Goal: Task Accomplishment & Management: Complete application form

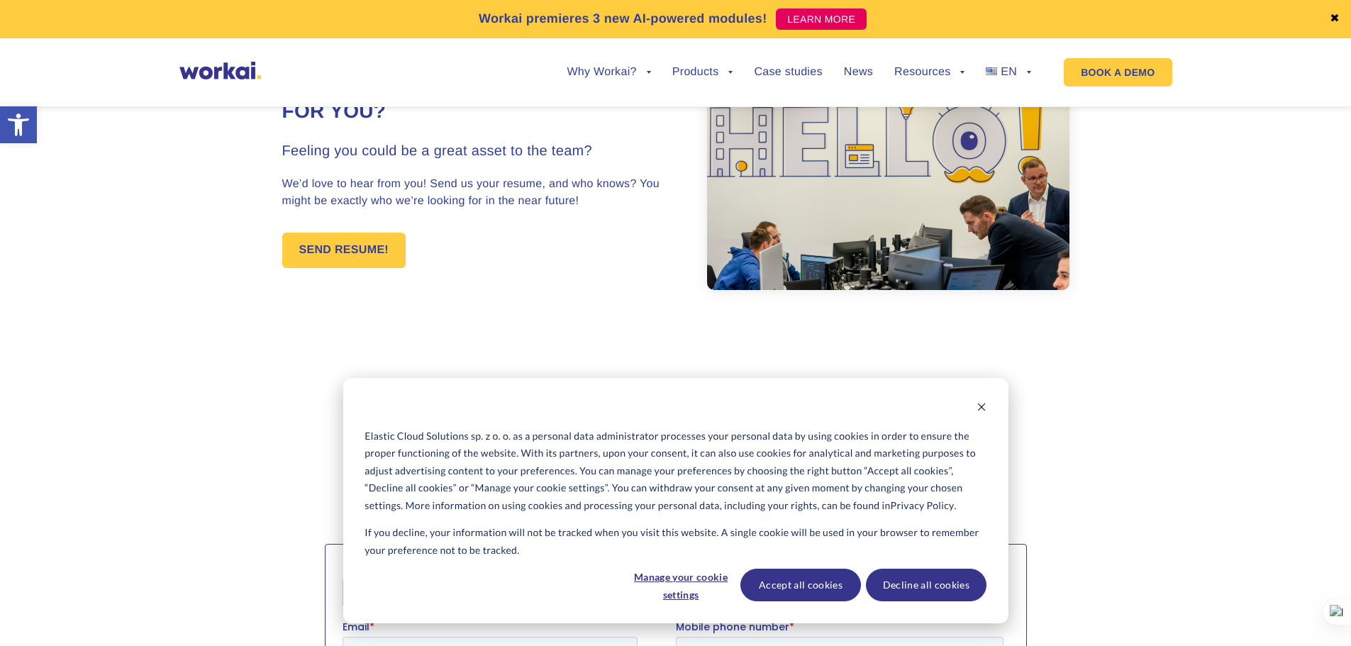
scroll to position [142, 0]
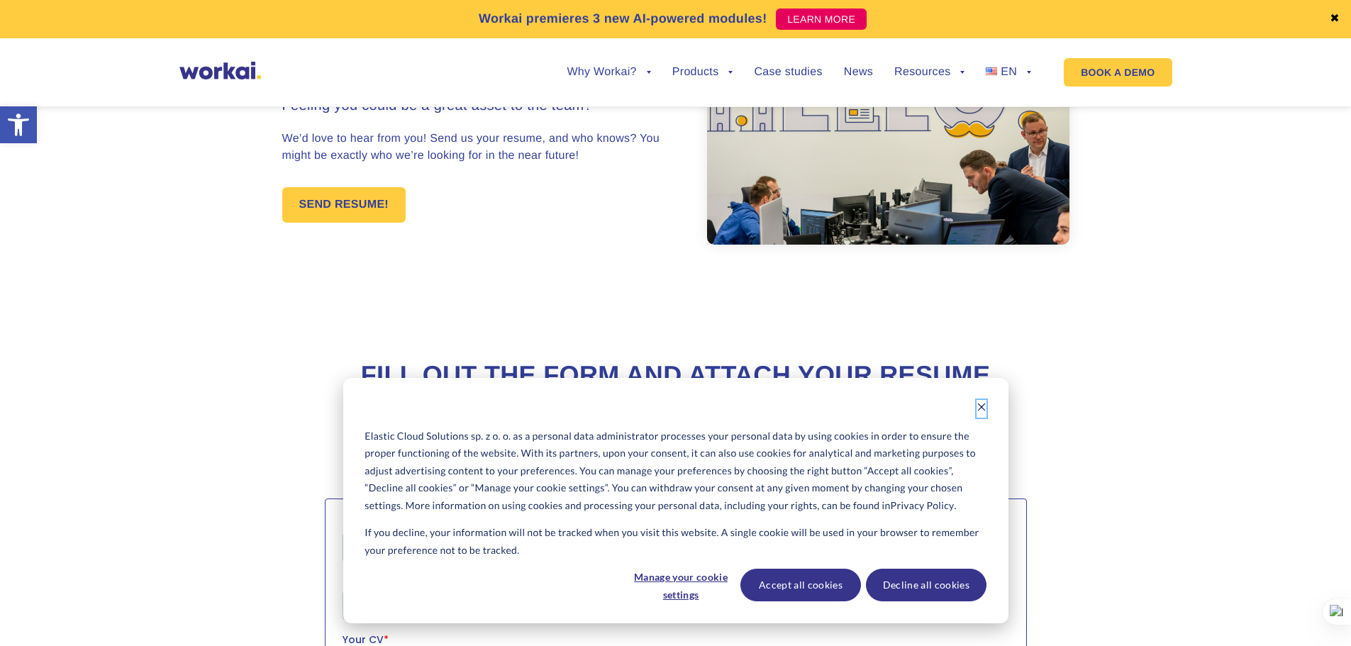
click at [980, 406] on icon "Dismiss cookie banner" at bounding box center [982, 407] width 10 height 10
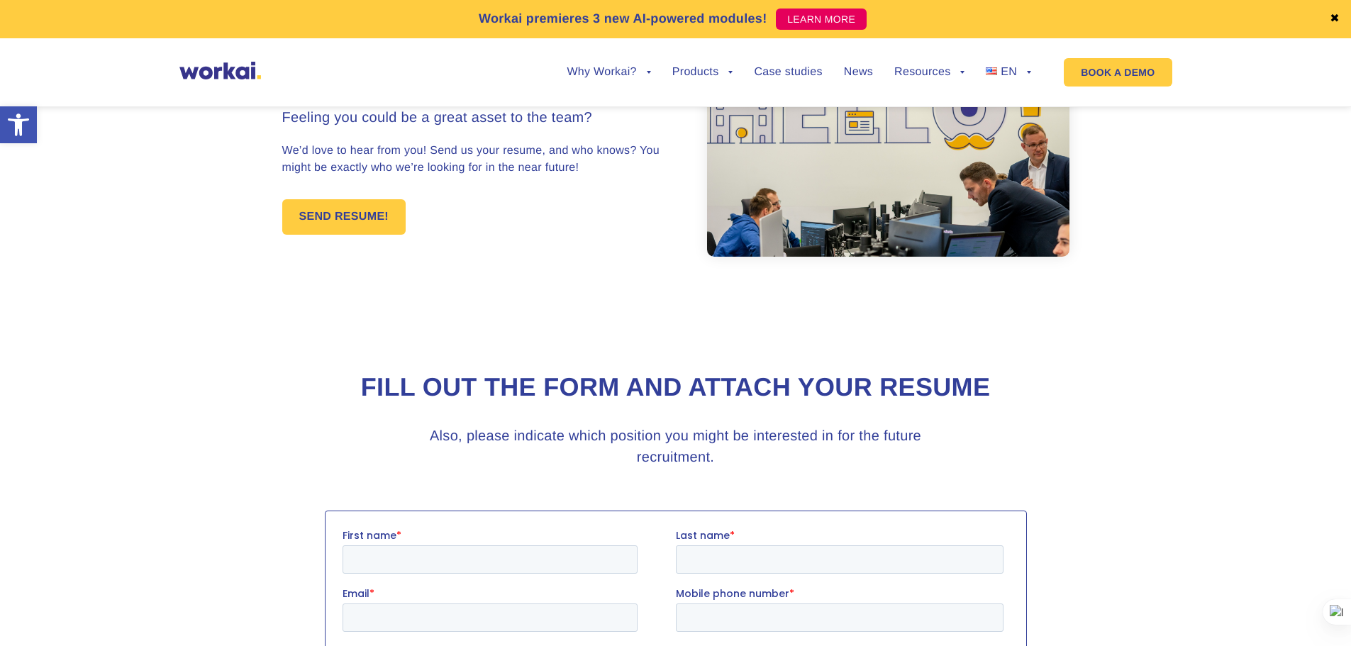
scroll to position [0, 0]
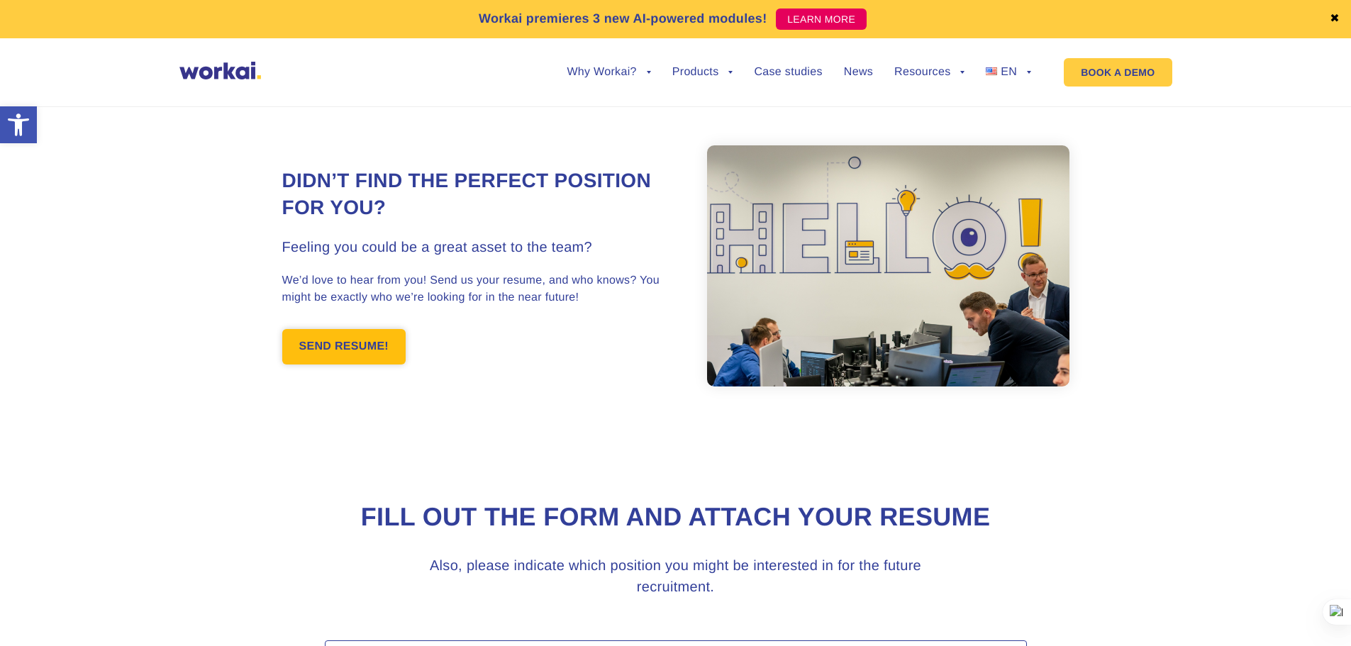
click at [366, 345] on link "SEND RESUME!" at bounding box center [344, 346] width 124 height 35
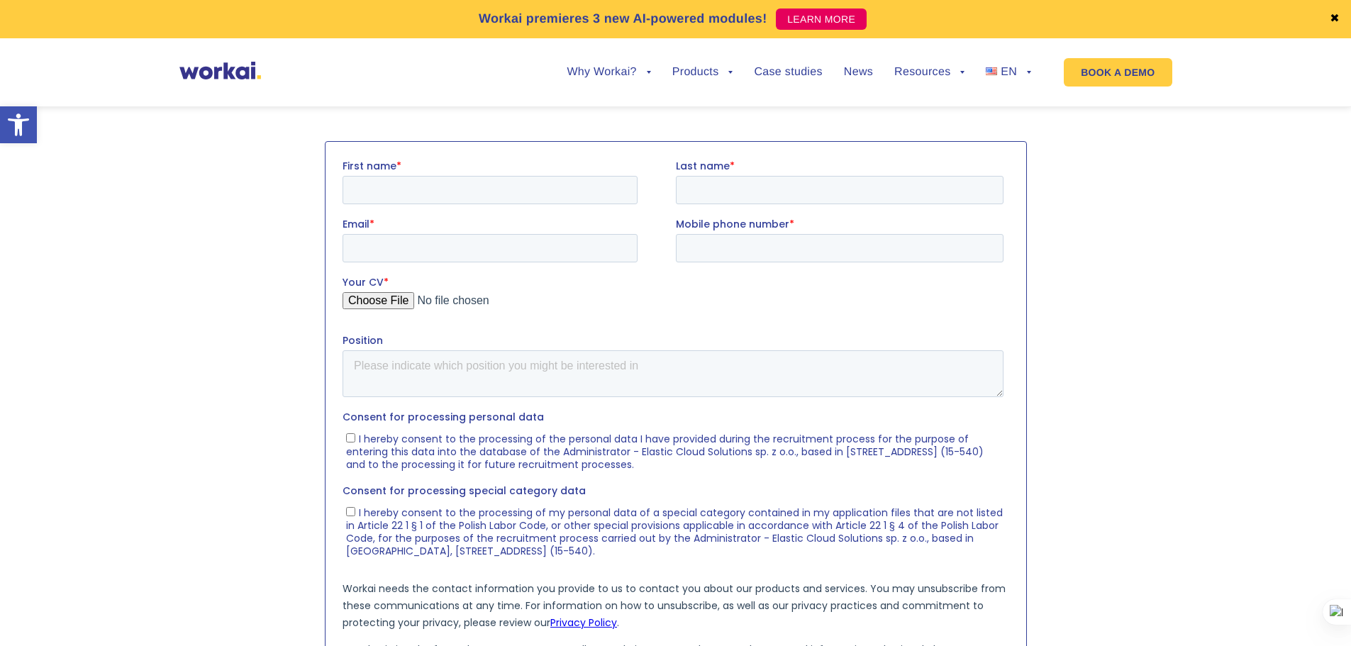
scroll to position [500, 0]
click at [396, 183] on input "First name *" at bounding box center [489, 189] width 295 height 28
type input "Youssif"
click at [739, 188] on input "Last name *" at bounding box center [839, 189] width 328 height 28
type input "Mostafa"
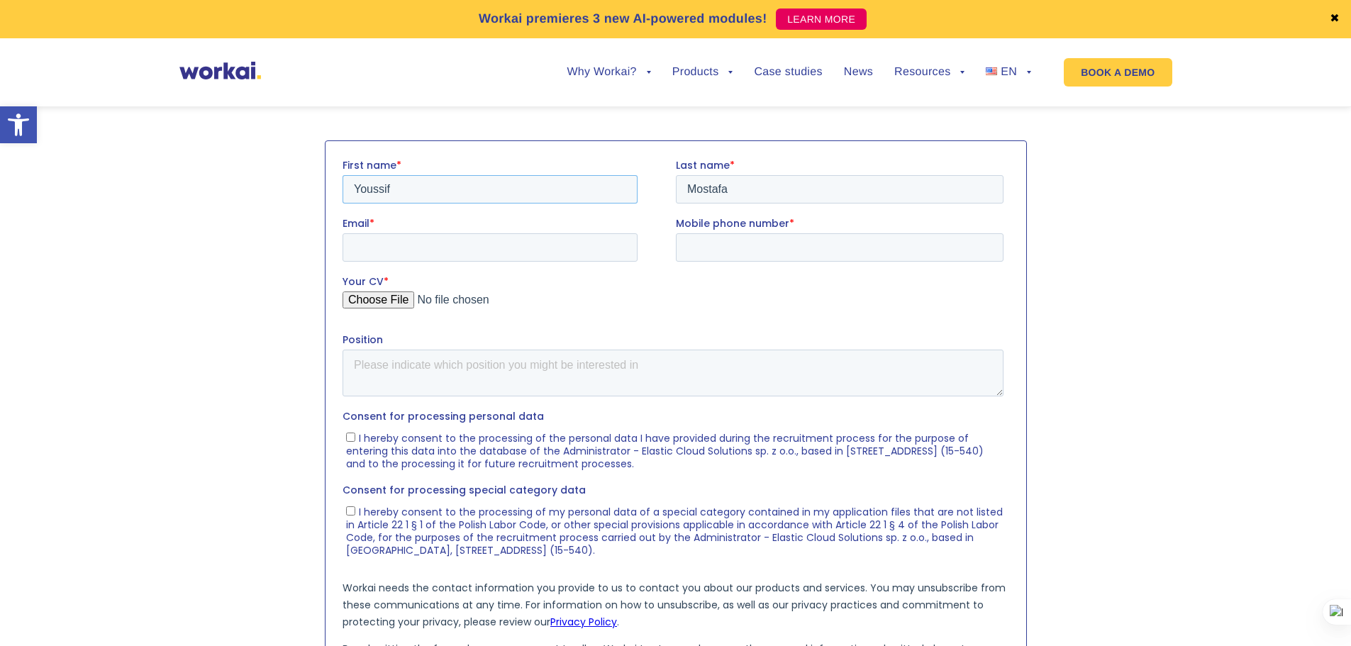
click at [465, 188] on input "Youssif" at bounding box center [489, 189] width 295 height 28
click at [526, 161] on label "First name *" at bounding box center [508, 164] width 333 height 14
click at [526, 175] on input "Youssif" at bounding box center [489, 189] width 295 height 28
click at [480, 256] on input "Email *" at bounding box center [489, 247] width 295 height 28
type input "[EMAIL_ADDRESS][DOMAIN_NAME]"
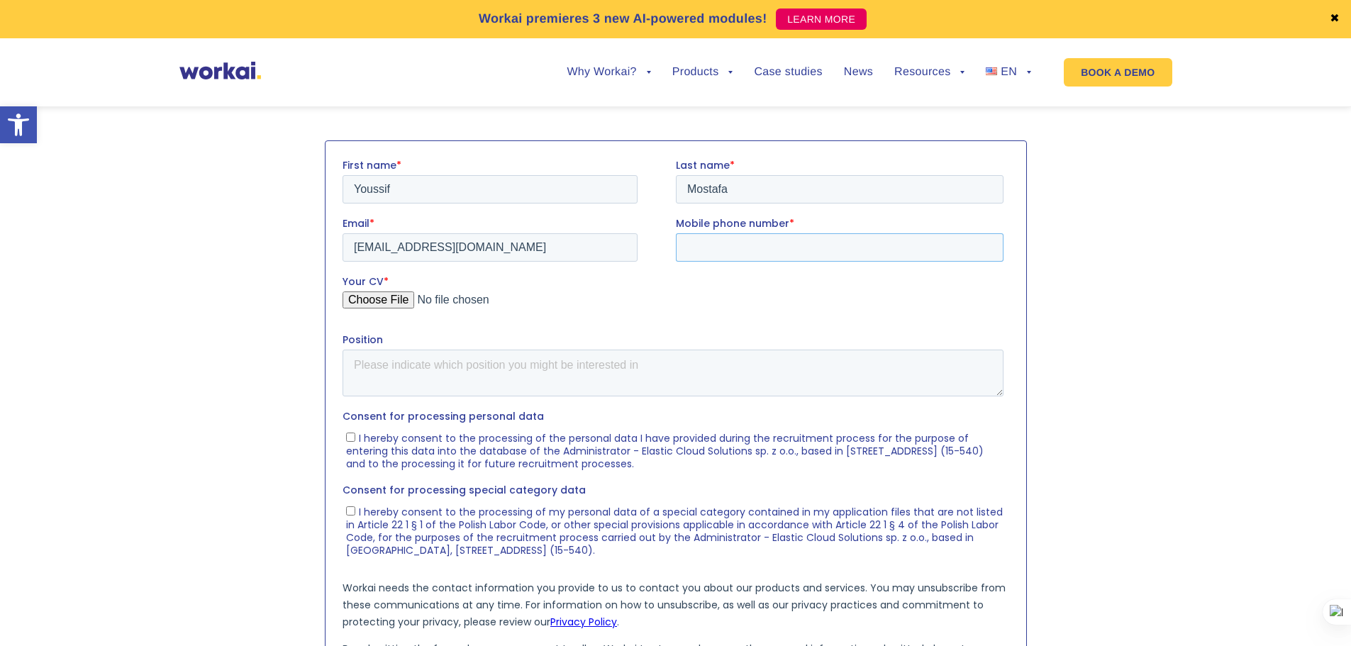
click at [717, 245] on input "Mobile phone number *" at bounding box center [839, 247] width 328 height 28
type input "[PHONE_NUMBER]"
click at [399, 297] on input "Your CV *" at bounding box center [672, 305] width 661 height 28
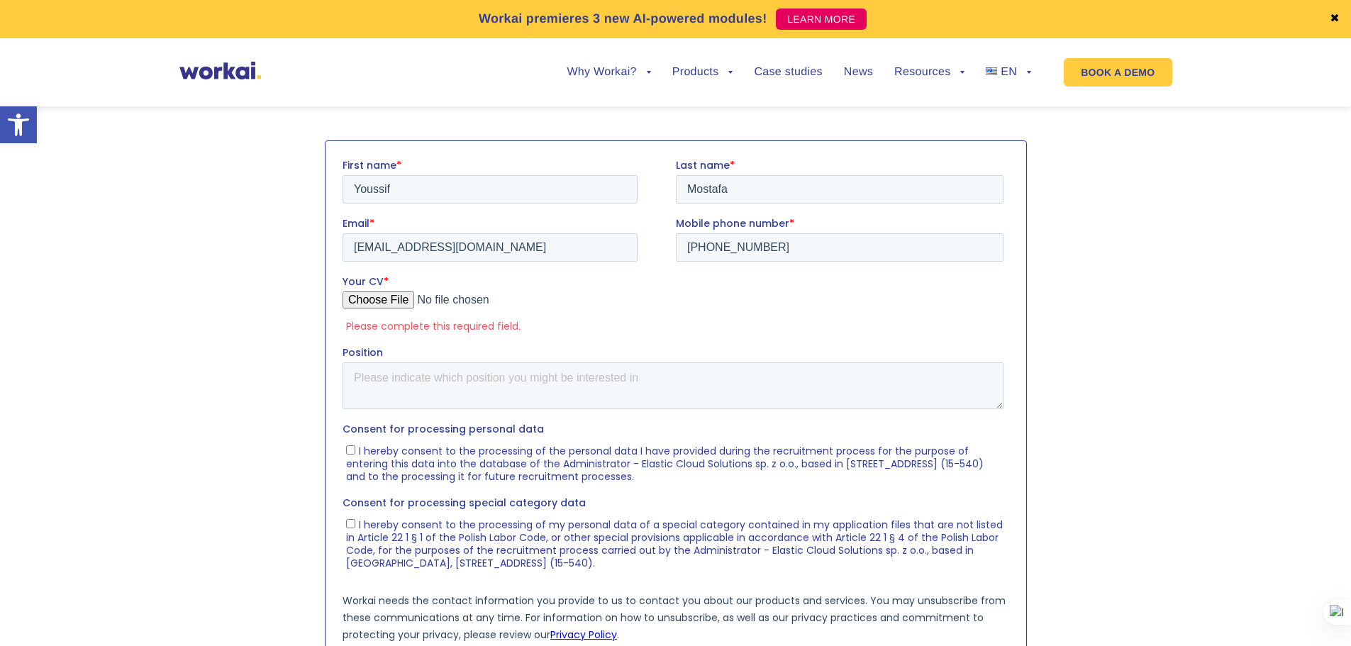
type input "C:\fakepath\CV_Youssif_Mostafa.pdf"
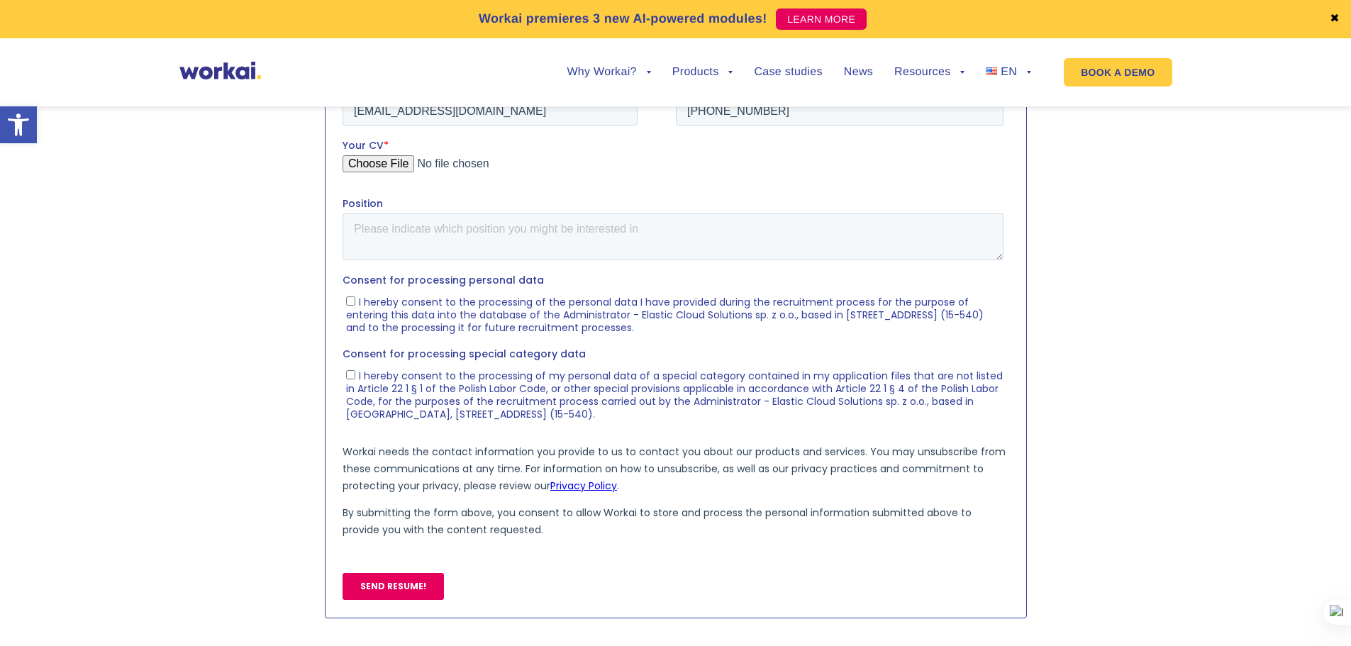
scroll to position [634, 0]
click at [355, 302] on label "I hereby consent to the processing of the personal data I have provided during …" at bounding box center [674, 316] width 658 height 40
click at [355, 302] on input "I hereby consent to the processing of the personal data I have provided during …" at bounding box center [349, 302] width 9 height 9
checkbox input "true"
click at [352, 374] on input "I hereby consent to the processing of my personal data of a special category co…" at bounding box center [349, 376] width 9 height 9
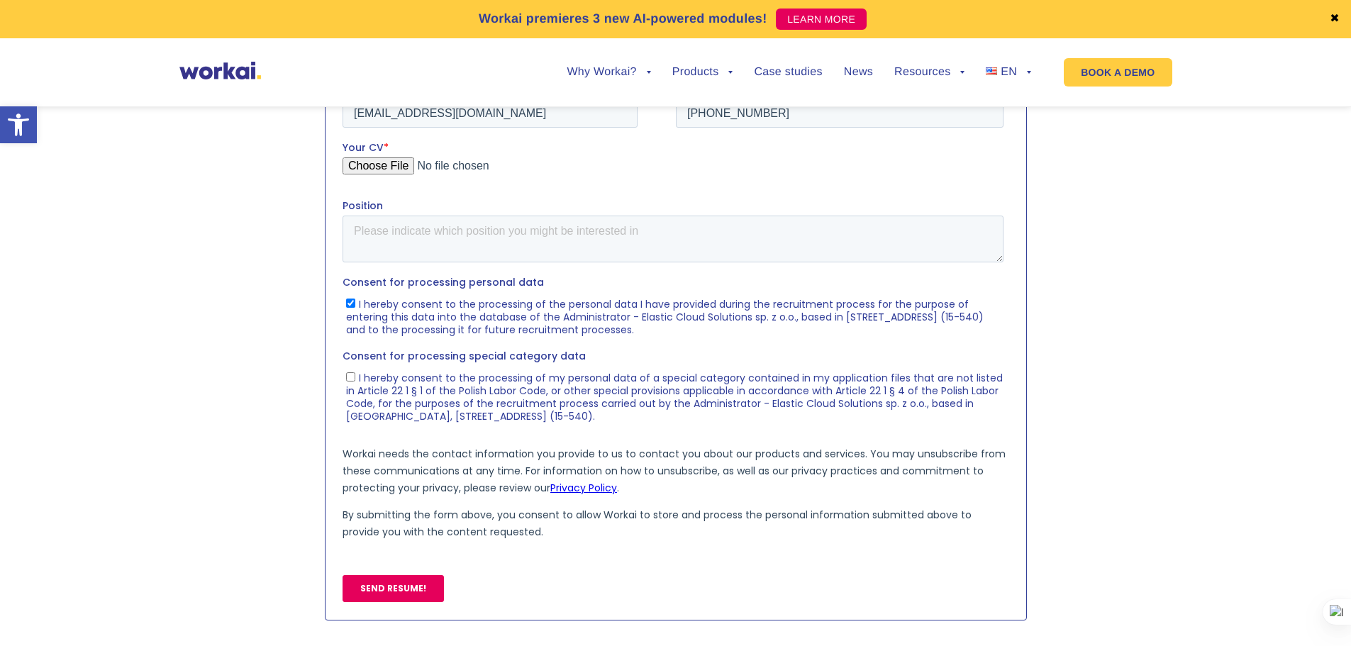
checkbox input "true"
click at [376, 585] on input "SEND RESUME!" at bounding box center [392, 588] width 101 height 27
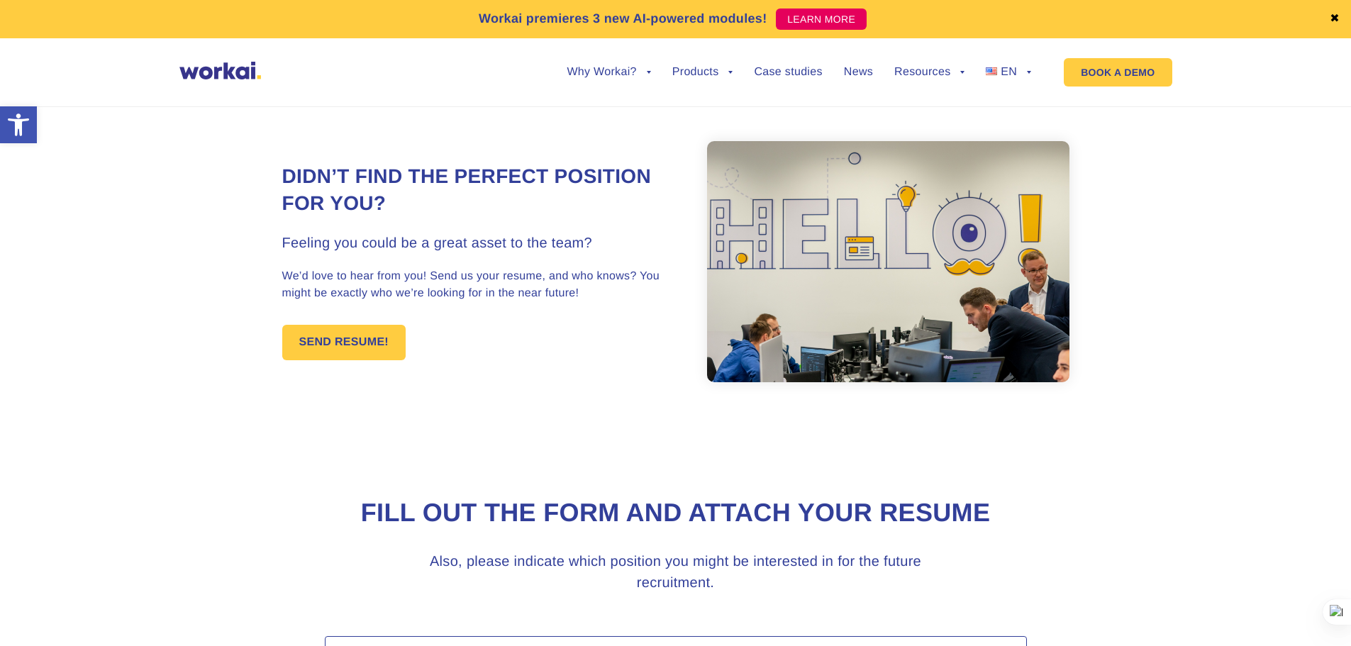
scroll to position [0, 0]
